Goal: Register for event/course

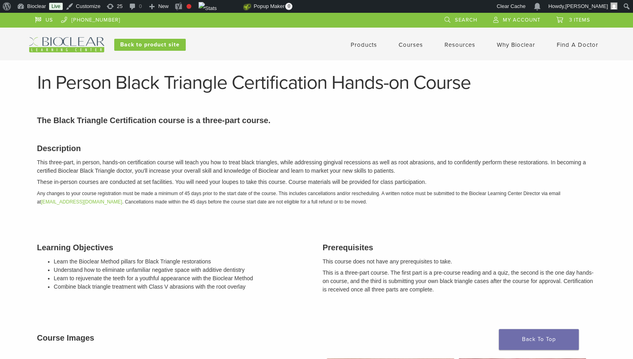
click at [402, 45] on link "Courses" at bounding box center [411, 44] width 24 height 7
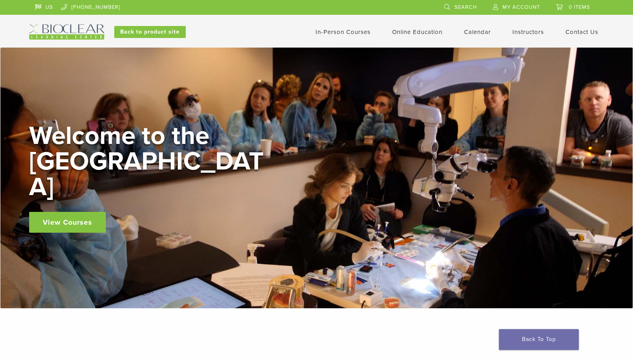
click at [328, 32] on link "In-Person Courses" at bounding box center [343, 31] width 55 height 7
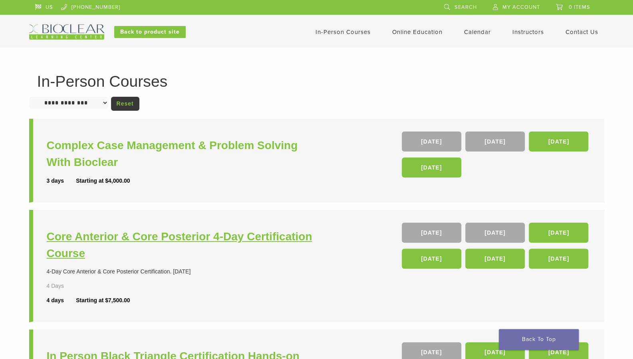
click at [240, 239] on h3 "Core Anterior & Core Posterior 4-Day Certification Course" at bounding box center [183, 245] width 272 height 34
